Goal: Task Accomplishment & Management: Manage account settings

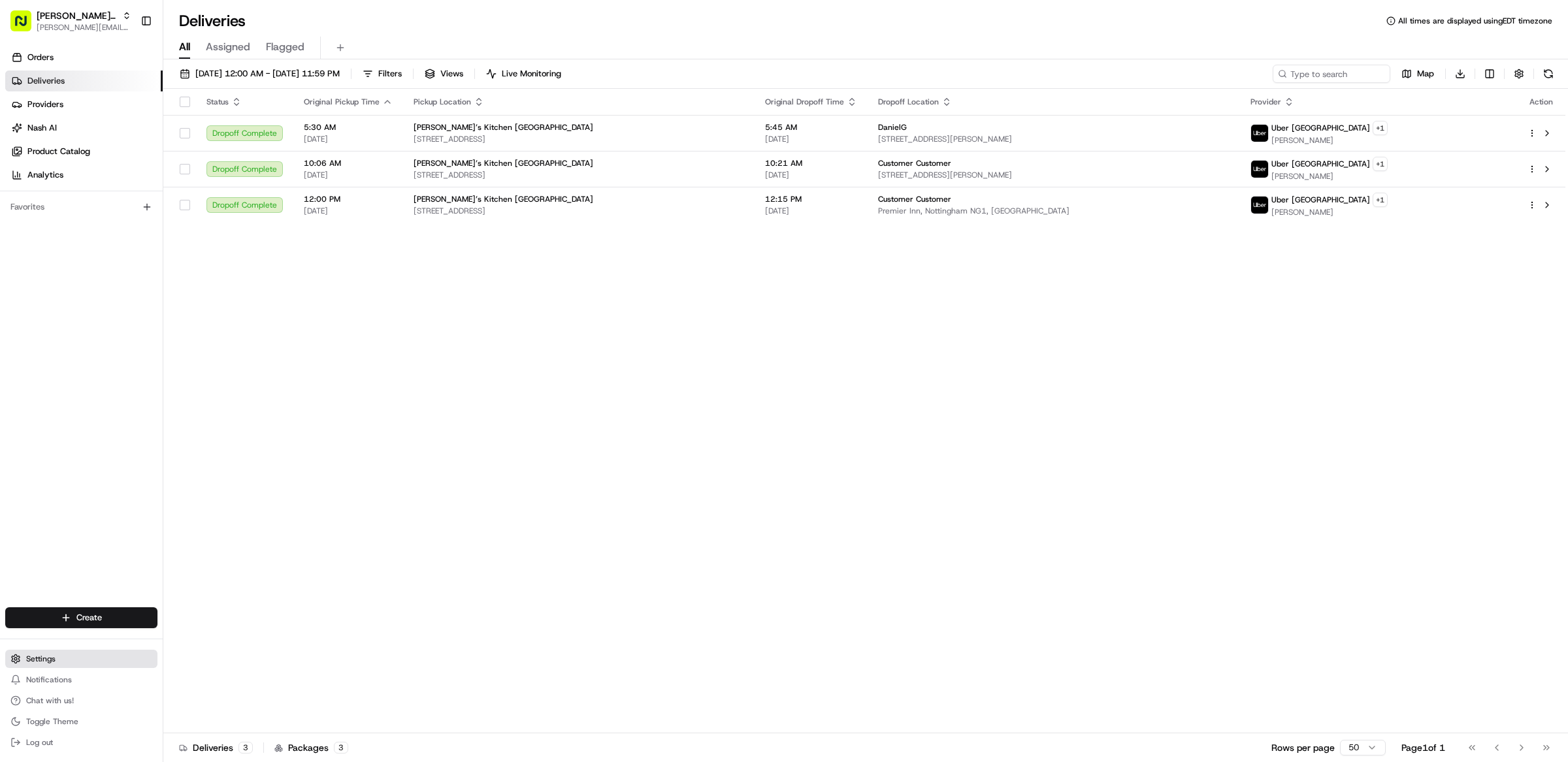
click at [29, 661] on span "Settings" at bounding box center [41, 659] width 29 height 11
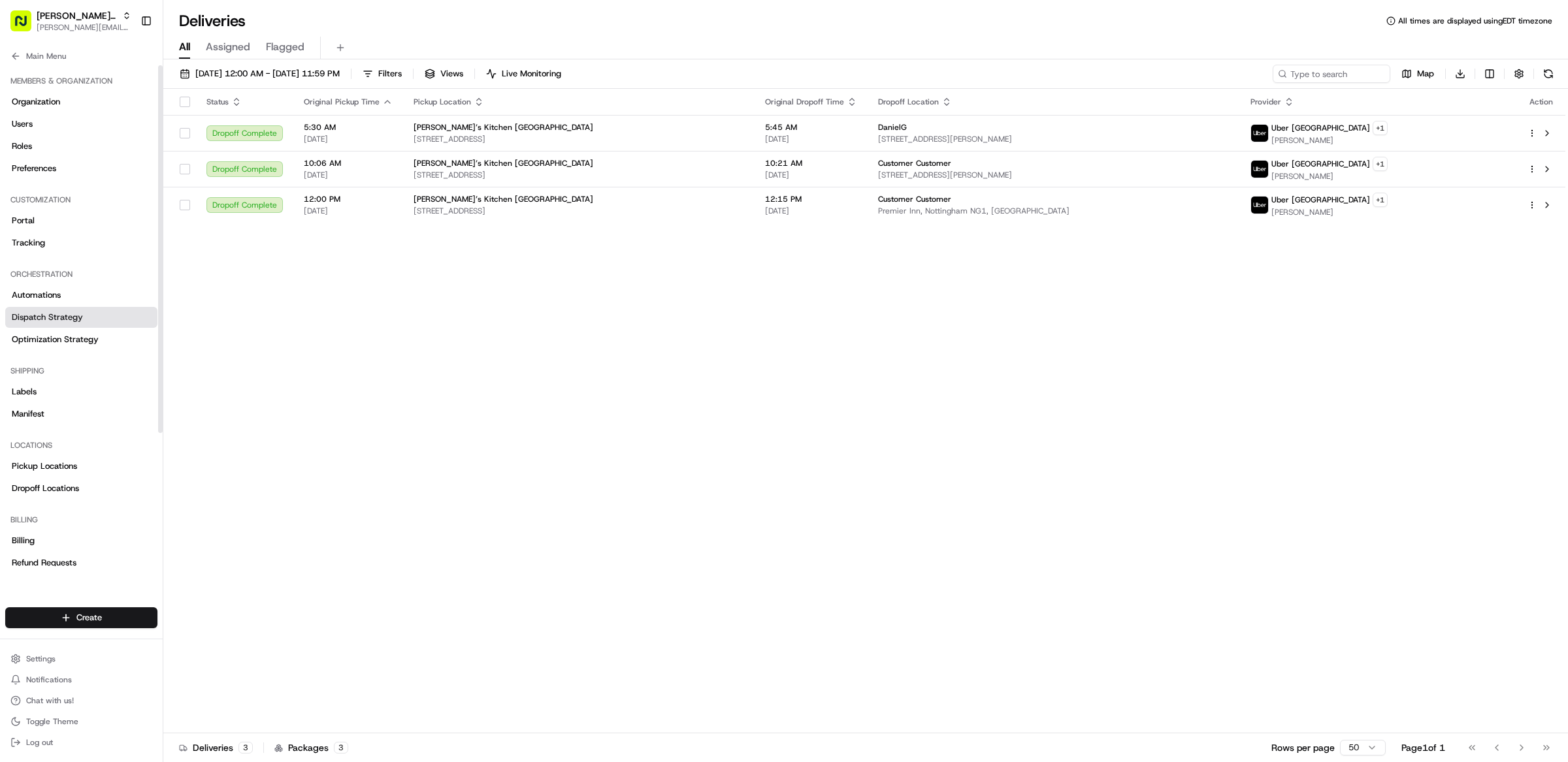
click at [48, 316] on span "Dispatch Strategy" at bounding box center [47, 318] width 71 height 12
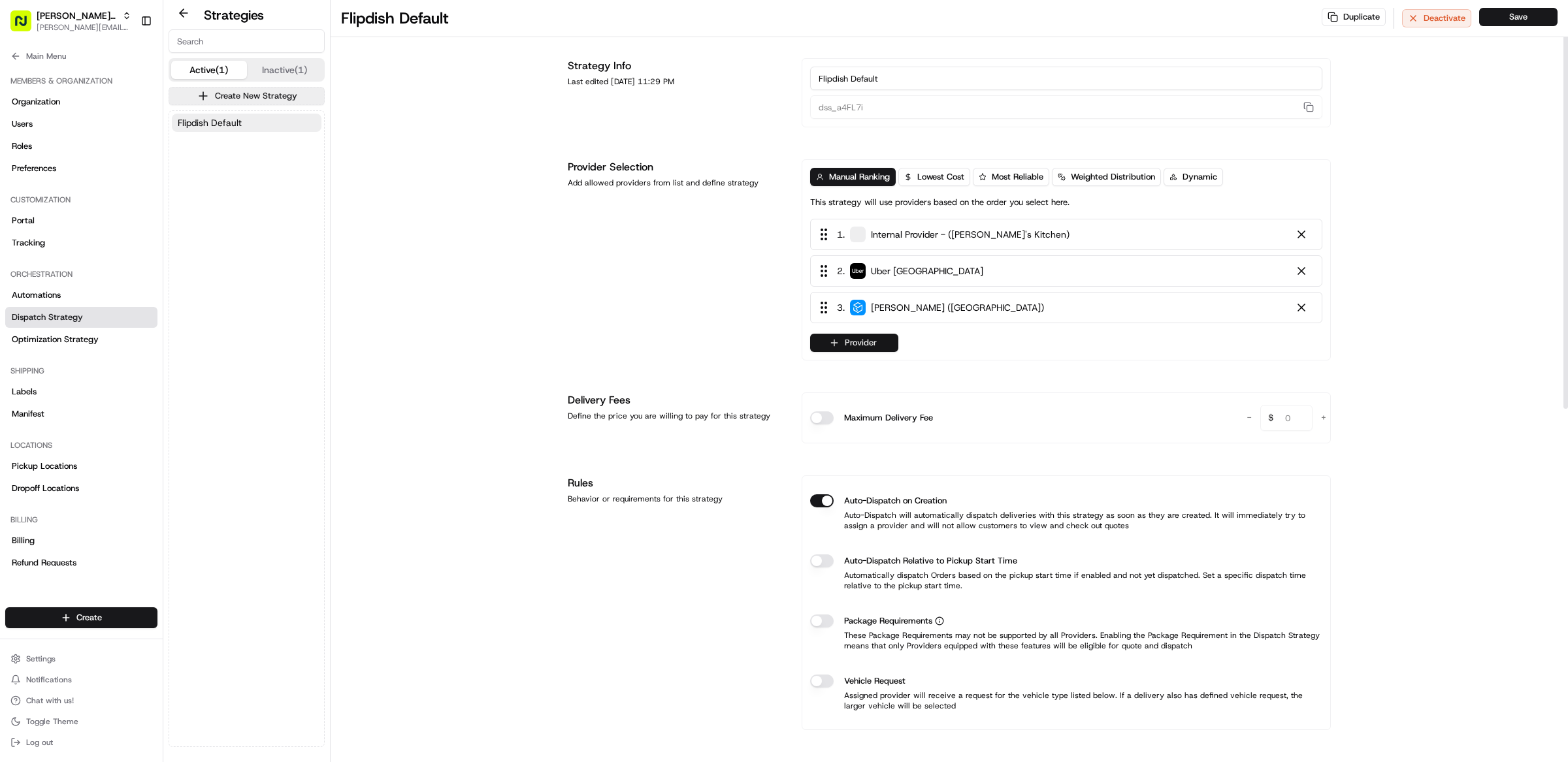
click at [862, 350] on button "Provider" at bounding box center [854, 342] width 88 height 18
click at [634, 353] on html "[PERSON_NAME]'s Kitchen [PERSON_NAME][EMAIL_ADDRESS][DOMAIN_NAME] Toggle Sideba…" at bounding box center [784, 381] width 1568 height 762
click at [74, 18] on span "[PERSON_NAME]'s Kitchen" at bounding box center [77, 16] width 80 height 13
type input "square [GEOGRAPHIC_DATA]"
click at [240, 70] on div "Square [GEOGRAPHIC_DATA]" at bounding box center [235, 67] width 190 height 26
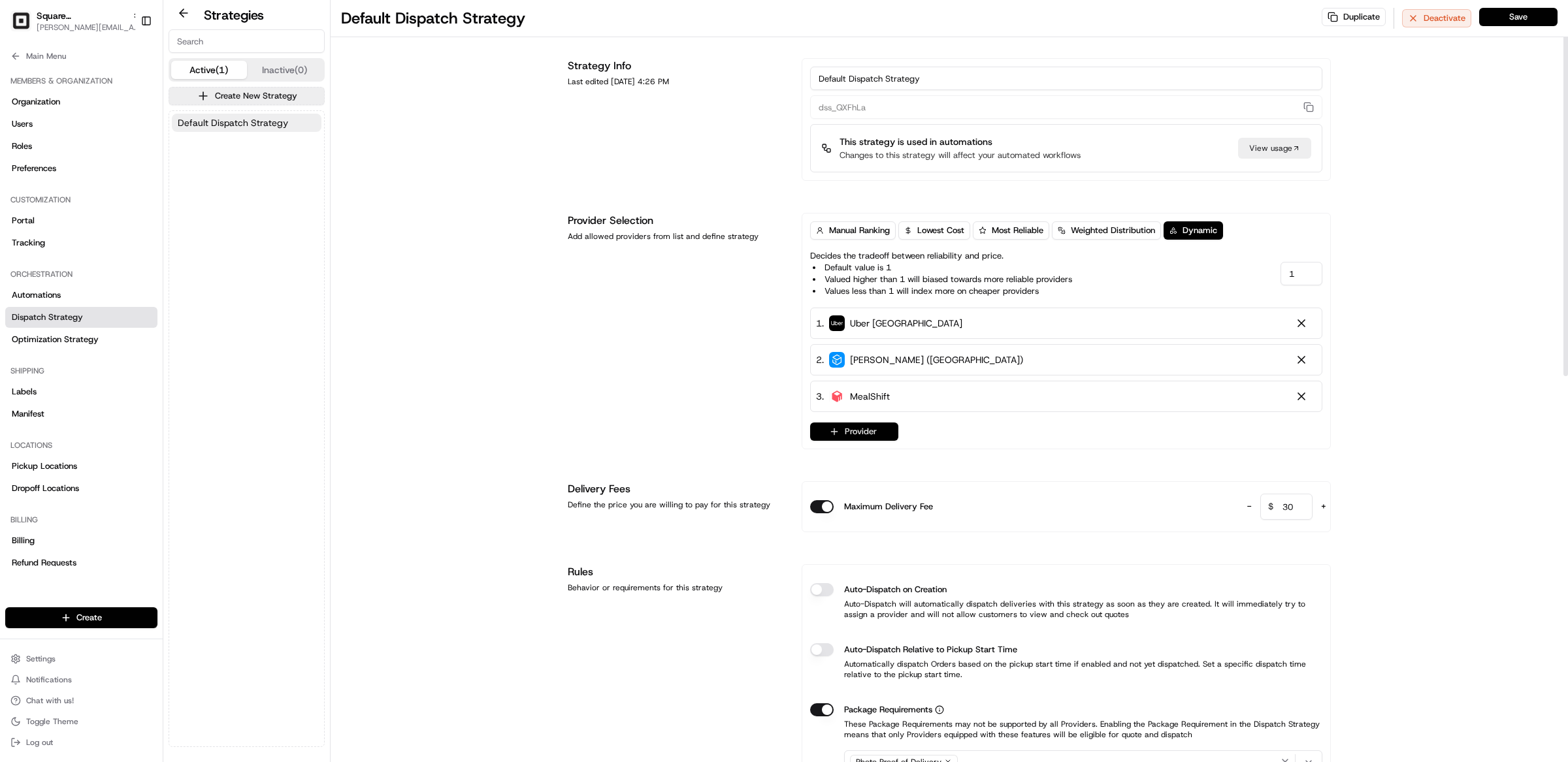
click at [840, 428] on button "Provider" at bounding box center [854, 431] width 88 height 18
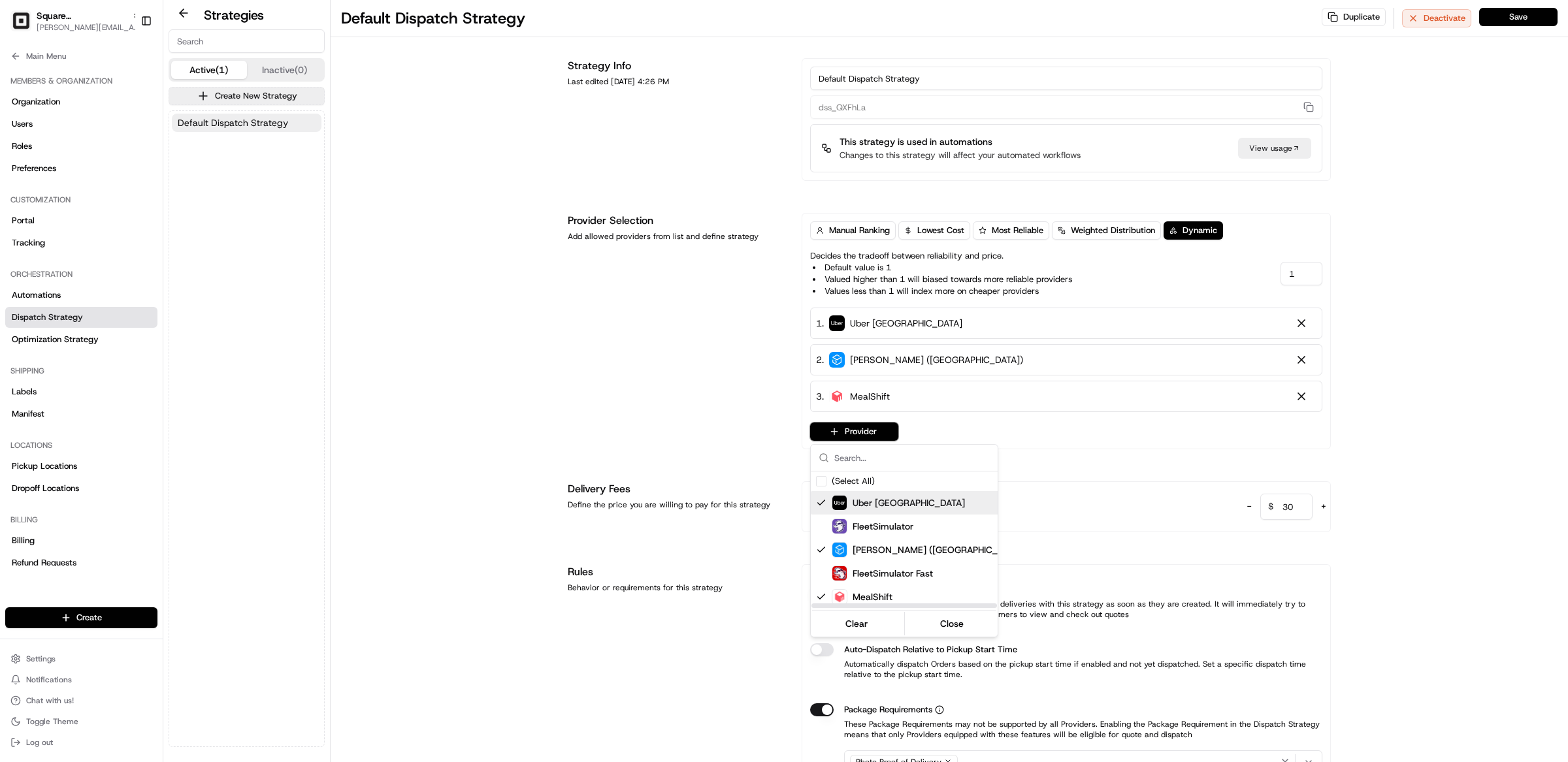
click at [759, 397] on html "Square UK [PERSON_NAME][EMAIL_ADDRESS][DOMAIN_NAME] Toggle Sidebar Orders Deliv…" at bounding box center [784, 381] width 1568 height 762
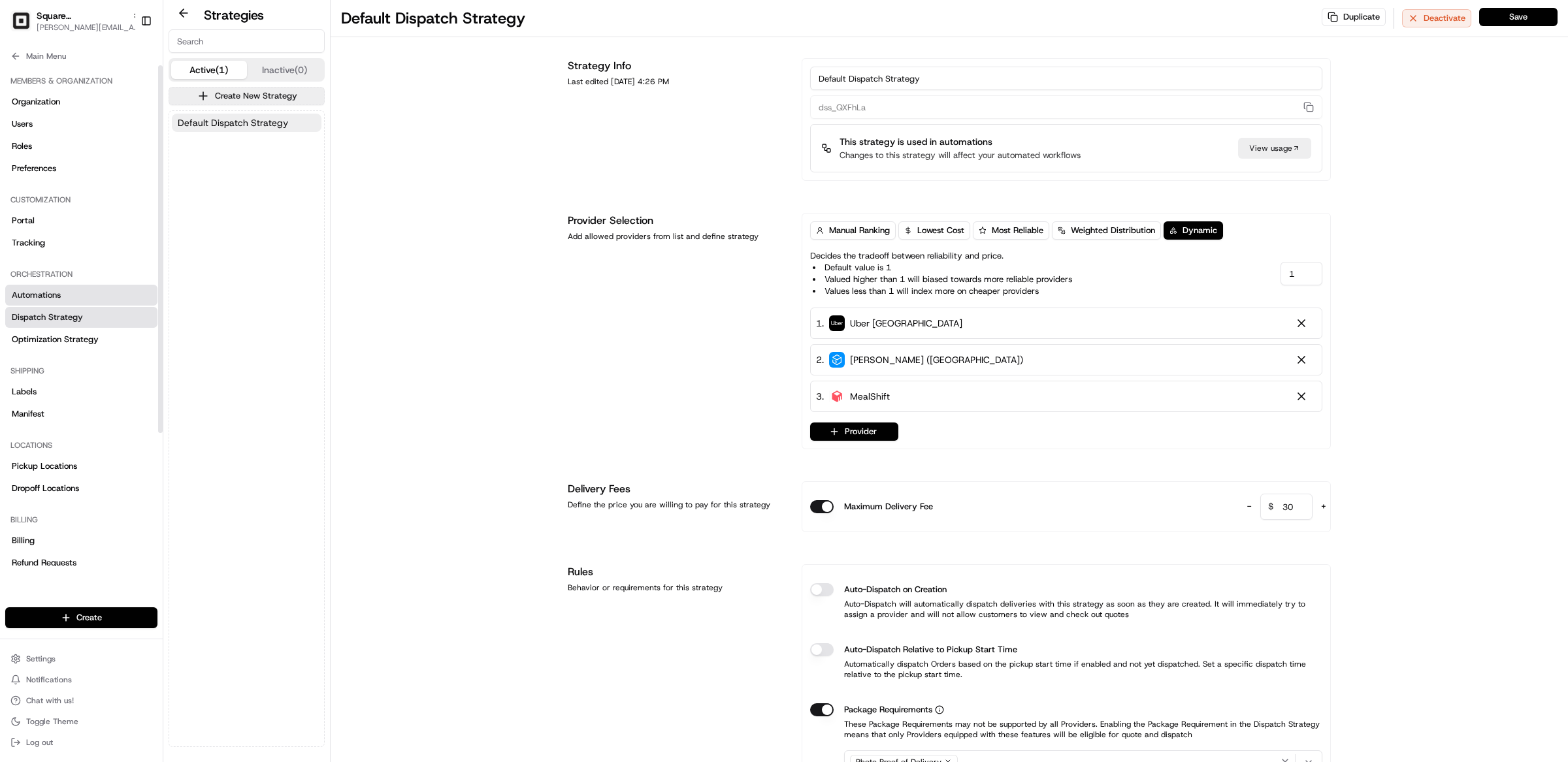
click at [42, 294] on span "Automations" at bounding box center [36, 296] width 49 height 12
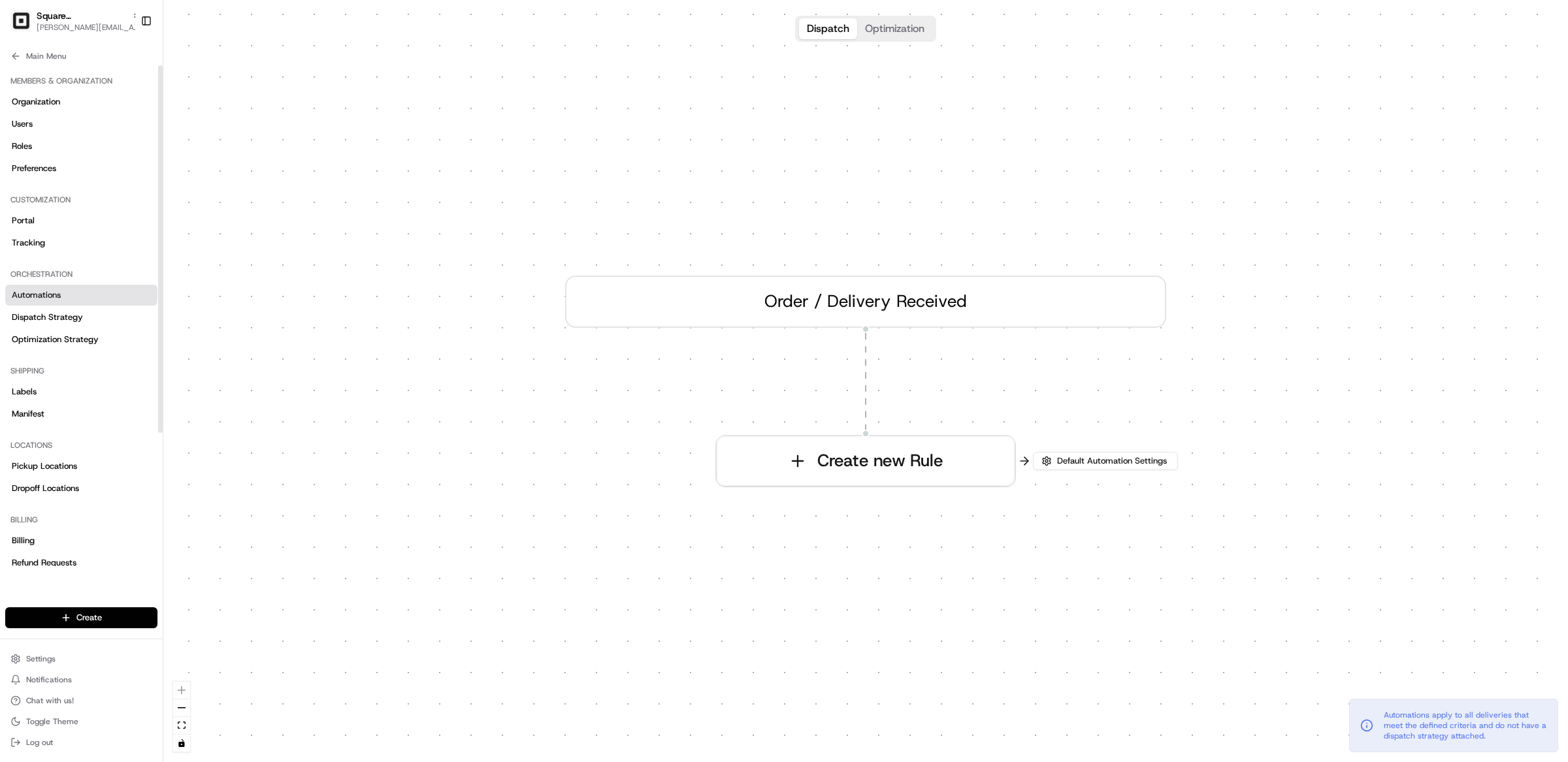
click at [93, 305] on link "Automations" at bounding box center [81, 295] width 152 height 21
click at [91, 319] on link "Dispatch Strategy" at bounding box center [81, 317] width 152 height 21
